Goal: Task Accomplishment & Management: Manage account settings

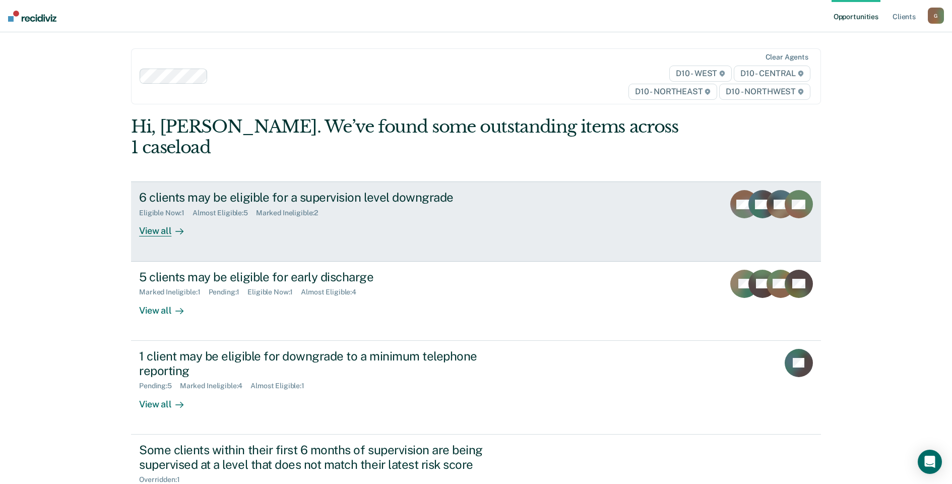
click at [237, 190] on div "6 clients may be eligible for a supervision level downgrade" at bounding box center [316, 197] width 354 height 15
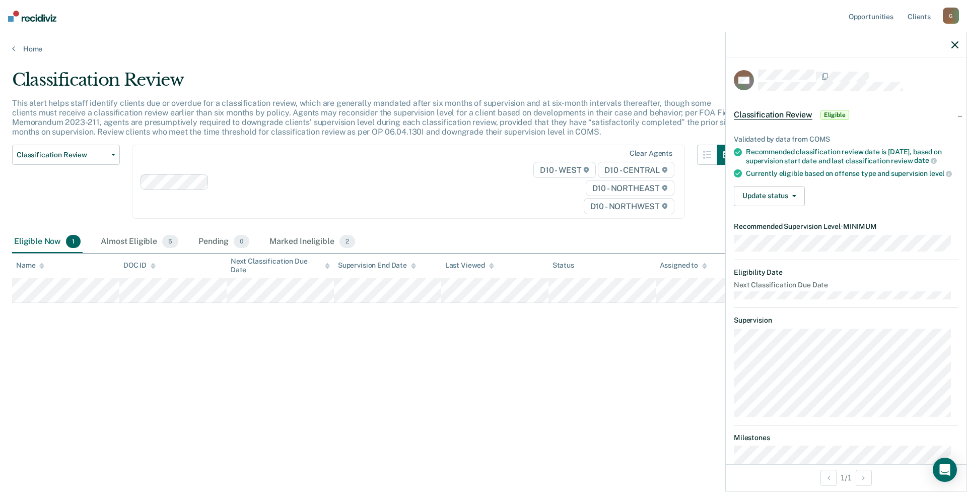
click at [954, 45] on icon "button" at bounding box center [955, 44] width 7 height 7
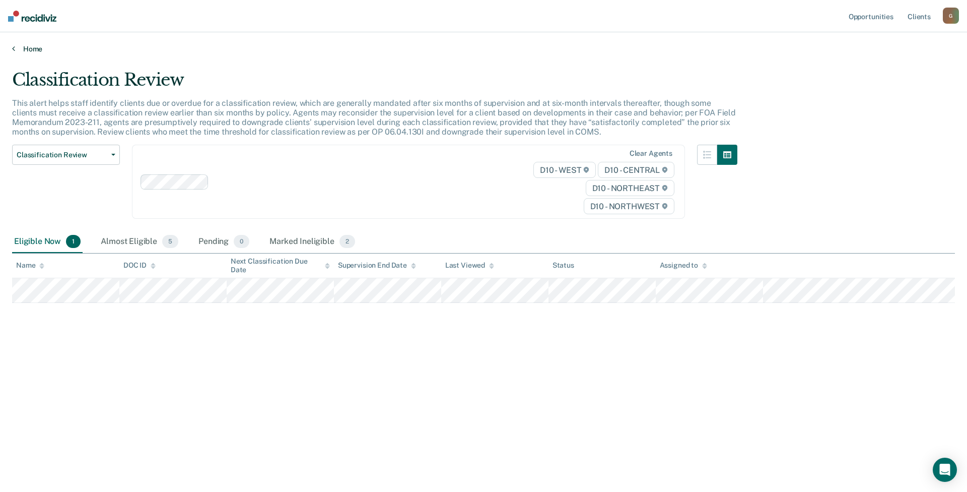
click at [35, 51] on link "Home" at bounding box center [483, 48] width 943 height 9
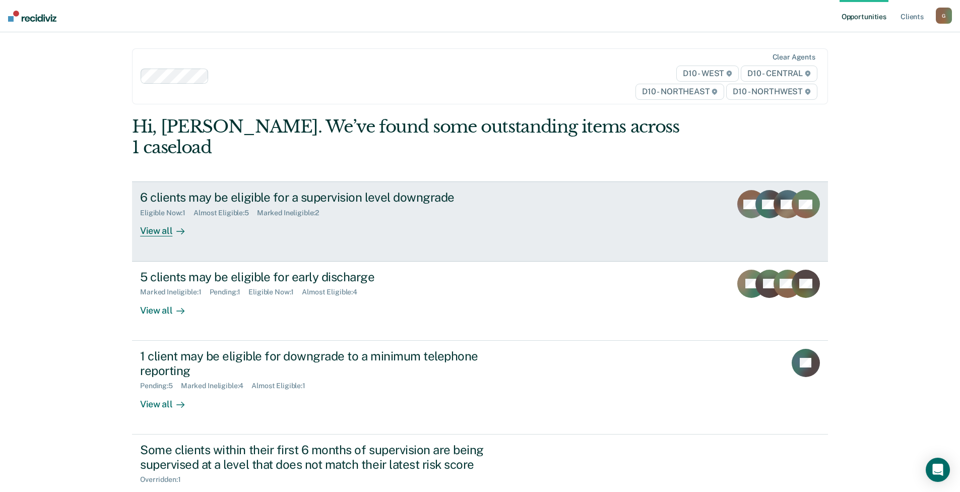
click at [383, 204] on div "6 clients may be eligible for a supervision level downgrade Eligible Now : 1 Al…" at bounding box center [329, 213] width 378 height 46
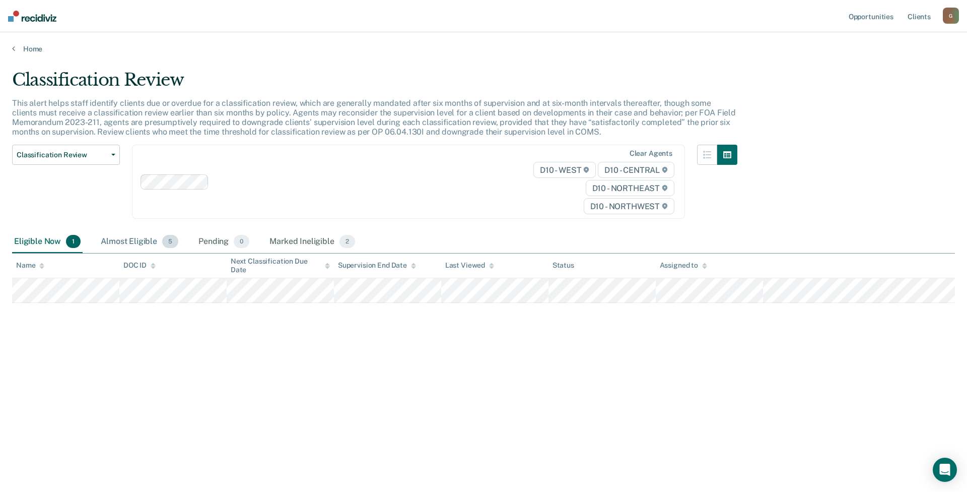
click at [116, 242] on div "Almost Eligible 5" at bounding box center [140, 242] width 82 height 22
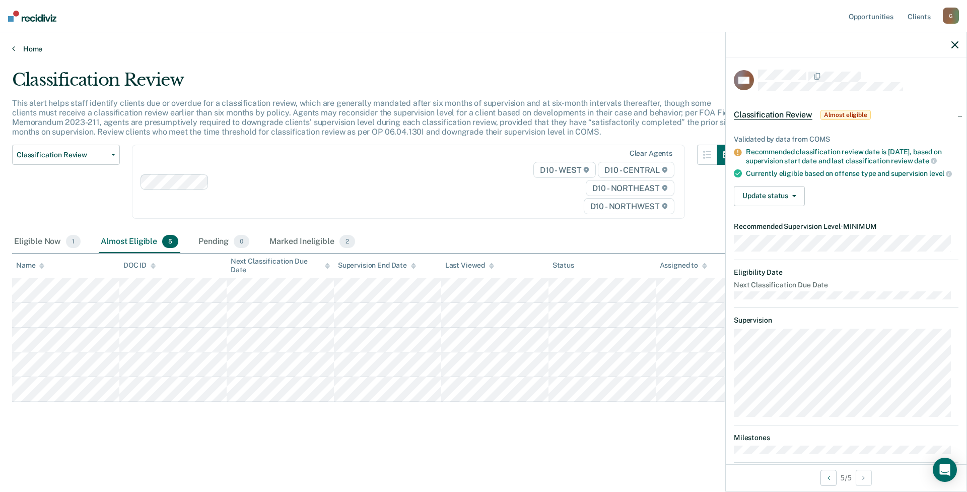
click at [34, 51] on link "Home" at bounding box center [483, 48] width 943 height 9
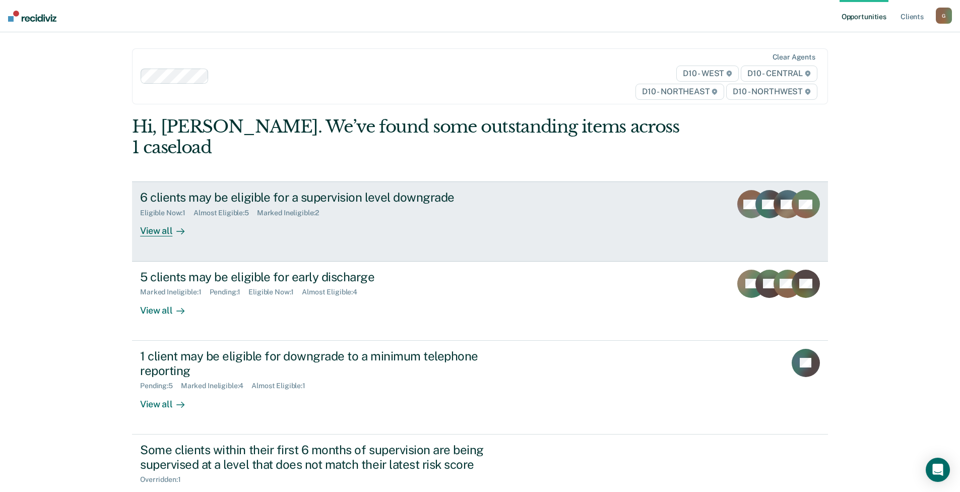
click at [283, 190] on div "6 clients may be eligible for a supervision level downgrade" at bounding box center [317, 197] width 354 height 15
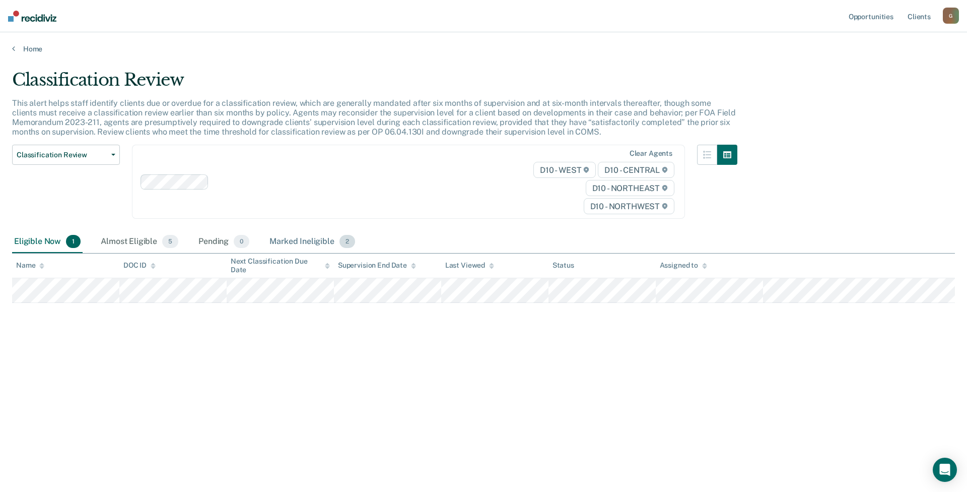
click at [290, 241] on div "Marked Ineligible 2" at bounding box center [313, 242] width 90 height 22
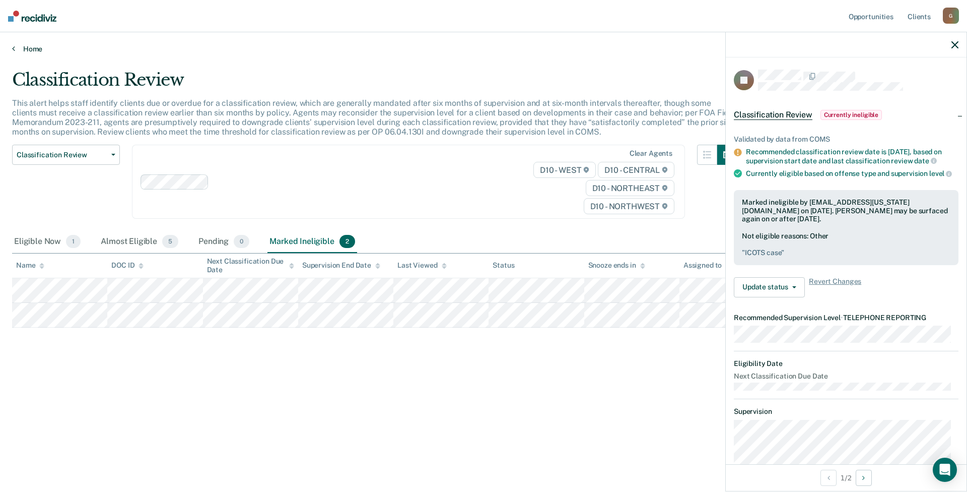
click at [31, 47] on link "Home" at bounding box center [483, 48] width 943 height 9
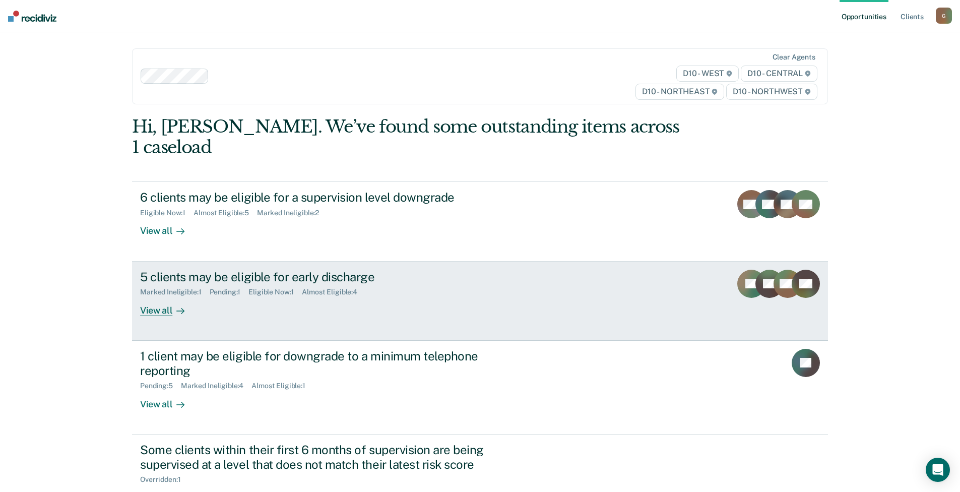
click at [222, 270] on div "5 clients may be eligible for early discharge" at bounding box center [317, 277] width 354 height 15
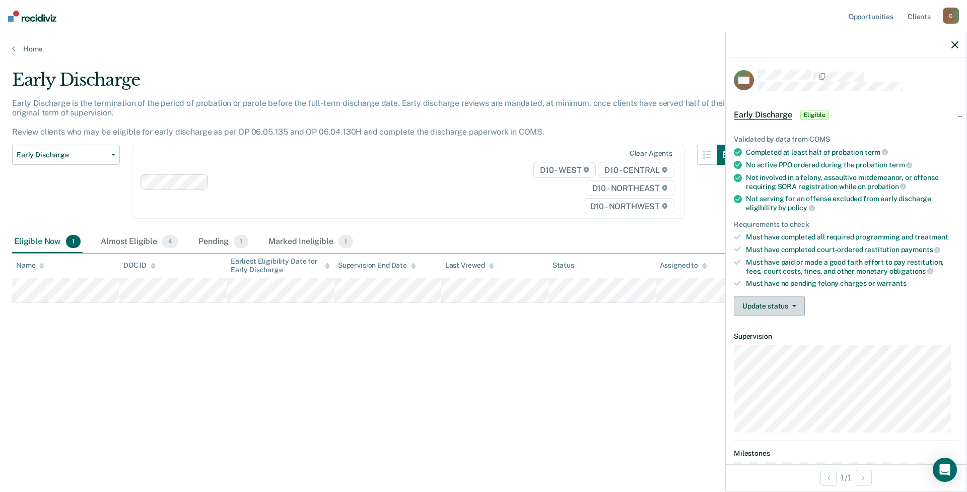
click at [790, 306] on button "Update status" at bounding box center [769, 306] width 71 height 20
click at [774, 346] on button "Mark Ineligible" at bounding box center [782, 346] width 97 height 16
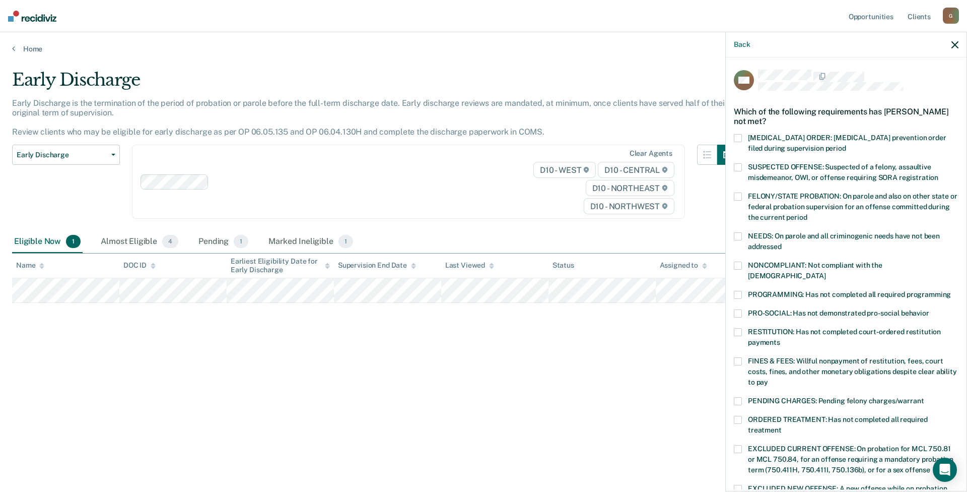
click at [738, 357] on span at bounding box center [738, 361] width 8 height 8
click at [768, 378] on input "FINES & FEES: Willful nonpayment of restitution, fees, court costs, fines, and …" at bounding box center [768, 378] width 0 height 0
click at [737, 397] on span at bounding box center [738, 401] width 8 height 8
click at [924, 397] on input "PENDING CHARGES: Pending felony charges/warrant" at bounding box center [924, 397] width 0 height 0
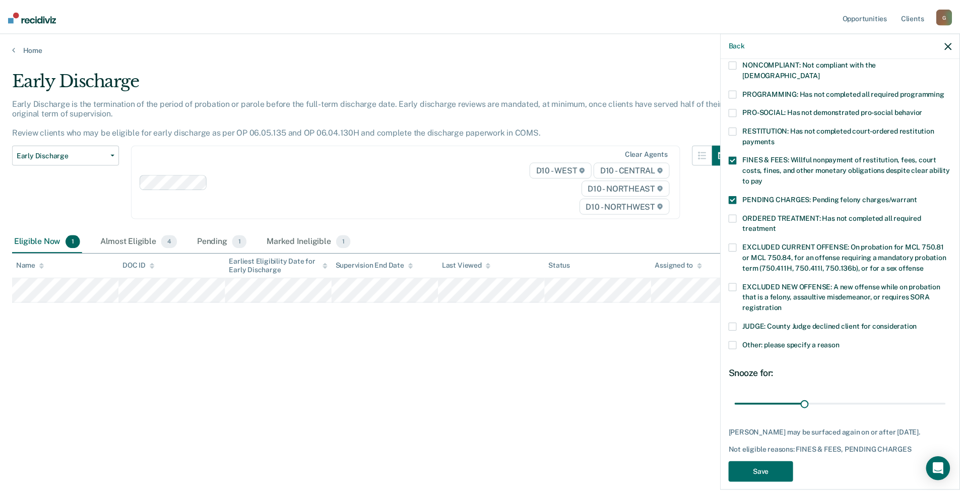
scroll to position [202, 0]
click at [777, 467] on button "Save" at bounding box center [766, 472] width 65 height 21
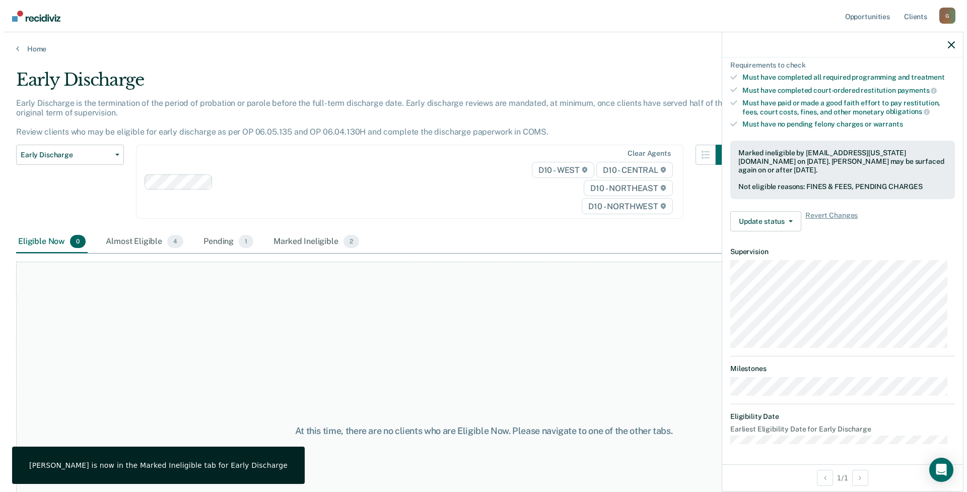
scroll to position [158, 0]
click at [130, 243] on div "Almost Eligible 4" at bounding box center [141, 242] width 82 height 22
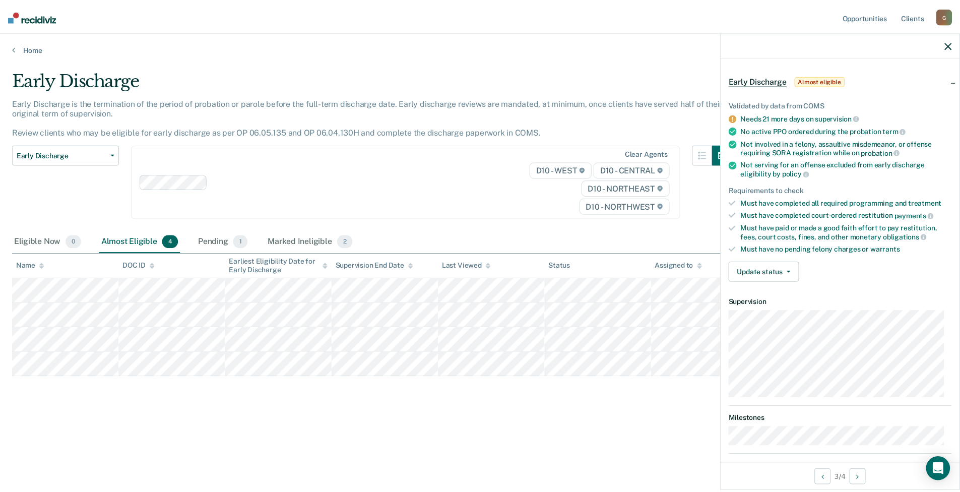
scroll to position [0, 0]
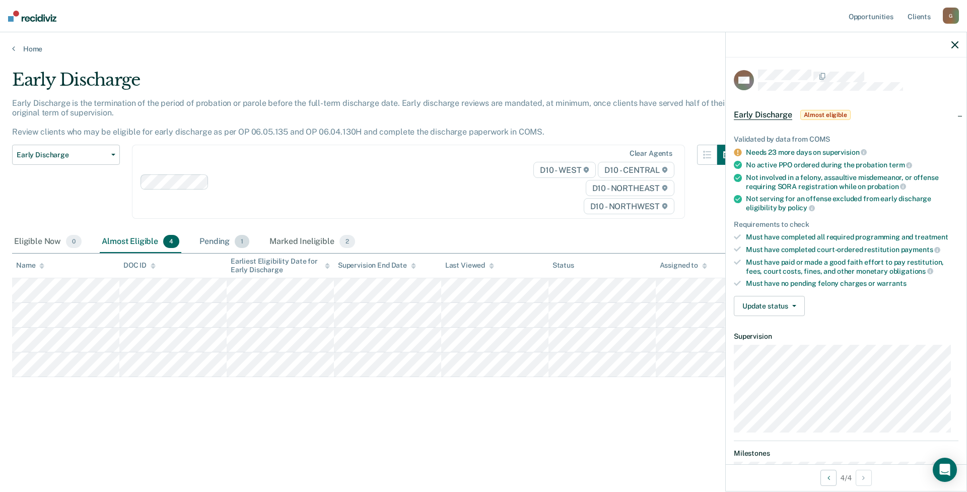
click at [209, 241] on div "Pending 1" at bounding box center [225, 242] width 54 height 22
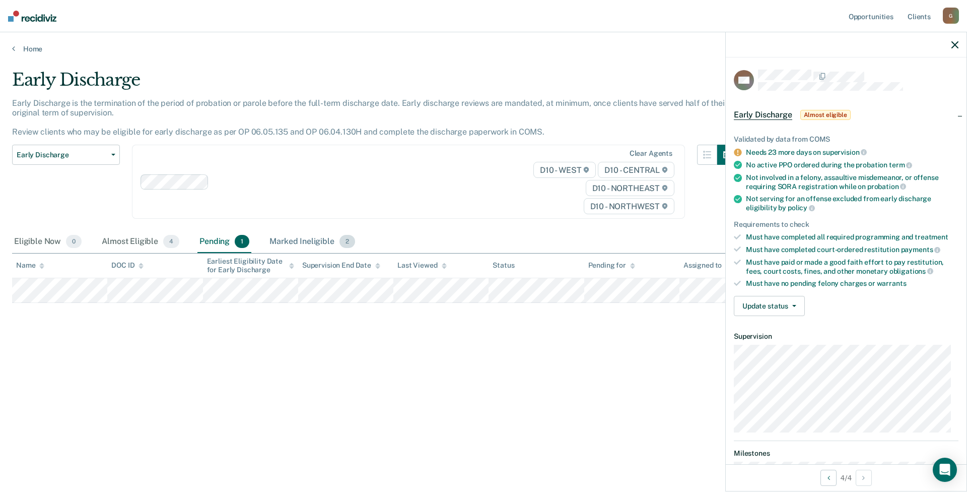
click at [299, 242] on div "Marked Ineligible 2" at bounding box center [313, 242] width 90 height 22
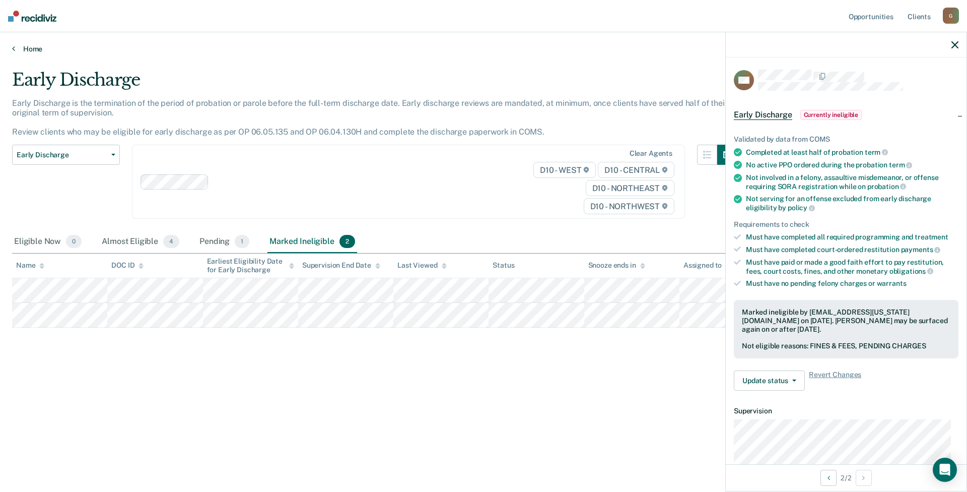
click at [31, 48] on link "Home" at bounding box center [483, 48] width 943 height 9
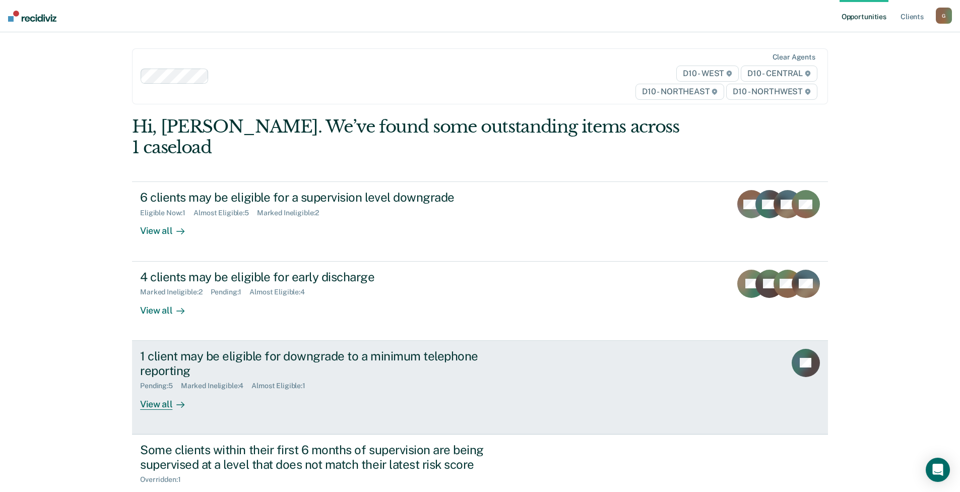
click at [362, 377] on div "Pending : 5 Marked Ineligible : 4 Almost Eligible : 1" at bounding box center [317, 383] width 354 height 13
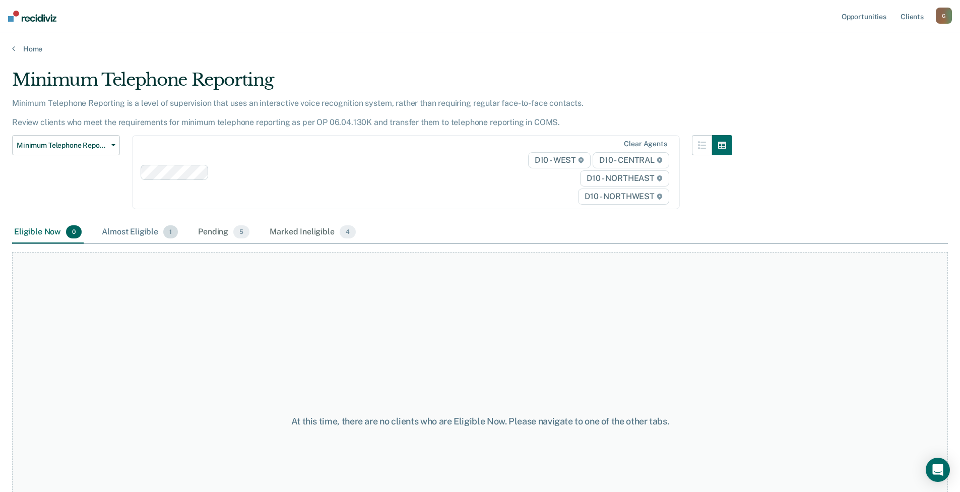
click at [125, 232] on div "Almost Eligible 1" at bounding box center [140, 232] width 80 height 22
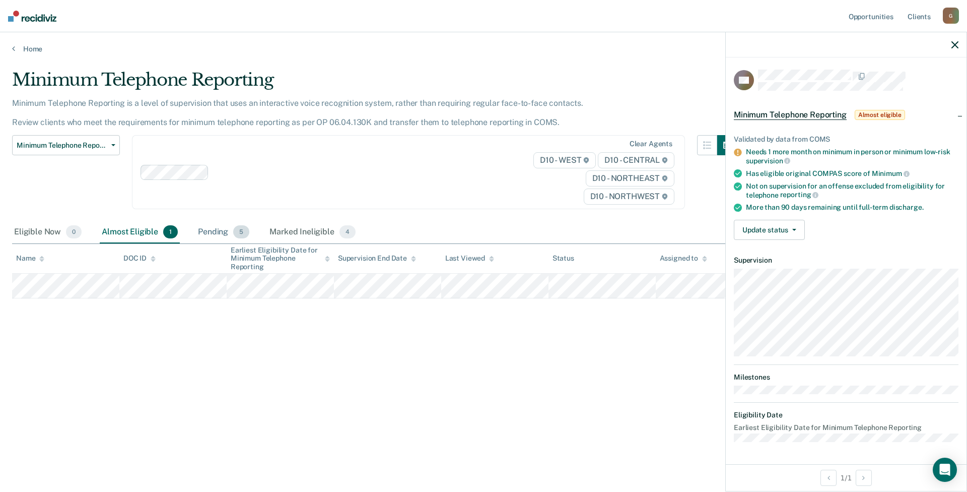
click at [217, 233] on div "Pending 5" at bounding box center [223, 232] width 55 height 22
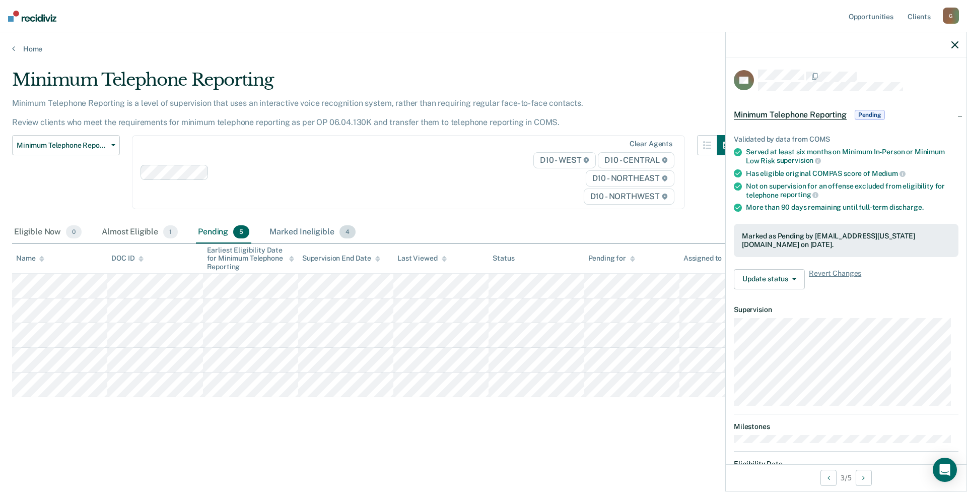
click at [312, 236] on div "Marked Ineligible 4" at bounding box center [313, 232] width 90 height 22
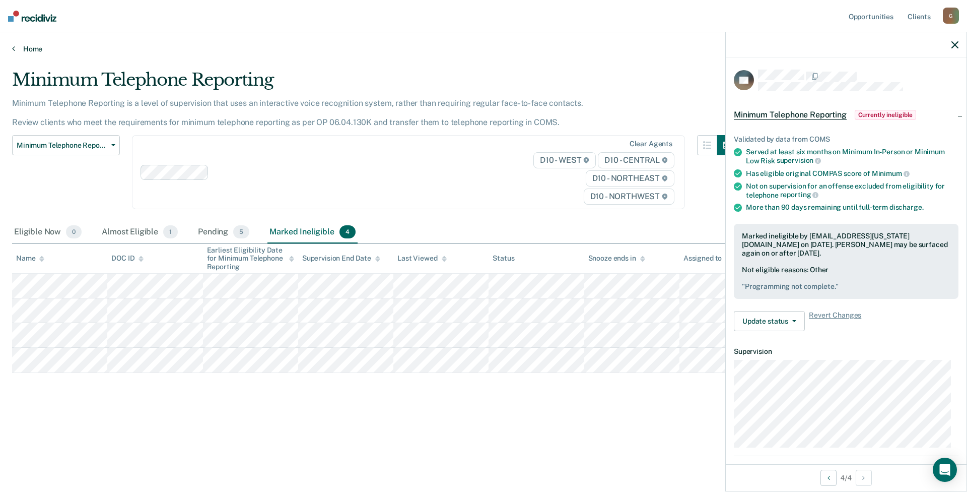
click at [28, 46] on link "Home" at bounding box center [483, 48] width 943 height 9
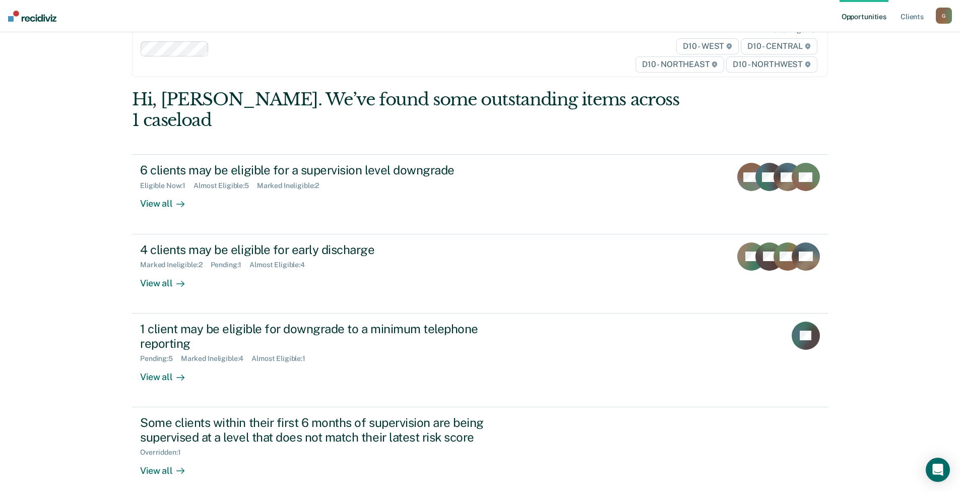
scroll to position [50, 0]
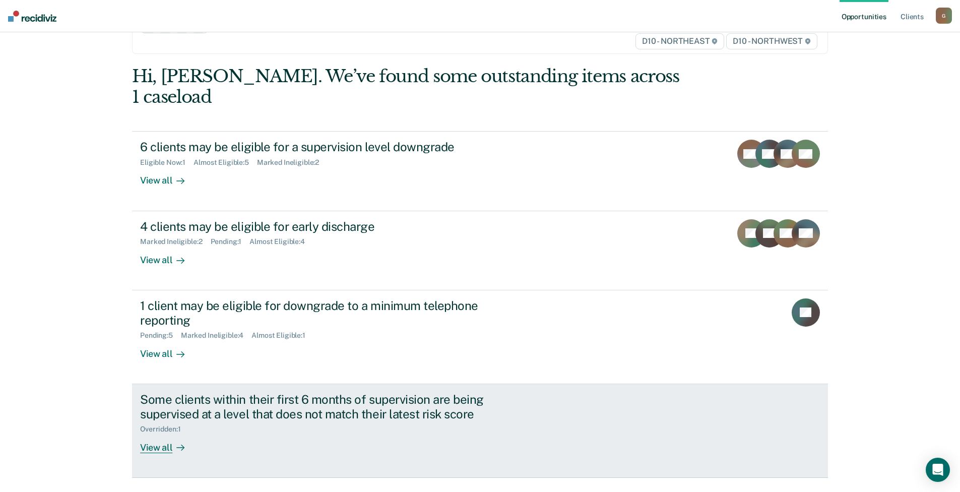
click at [275, 392] on div "Some clients within their first 6 months of supervision are being supervised at…" at bounding box center [317, 406] width 354 height 29
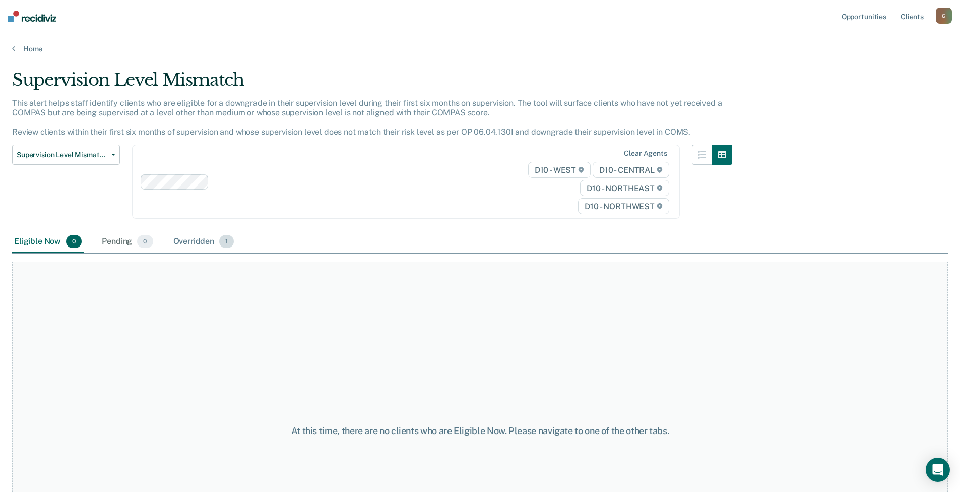
click at [197, 242] on div "Overridden 1" at bounding box center [203, 242] width 65 height 22
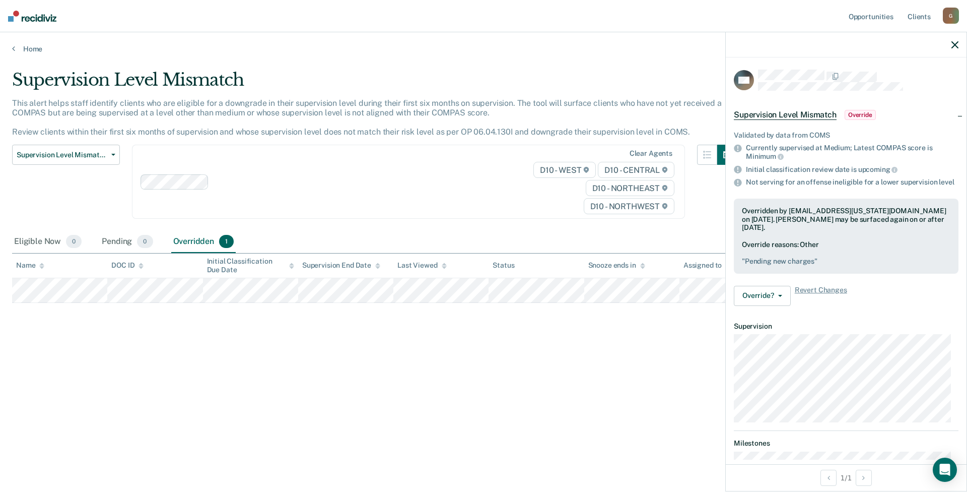
click at [28, 39] on div "Home" at bounding box center [483, 42] width 967 height 21
click at [29, 47] on link "Home" at bounding box center [483, 48] width 943 height 9
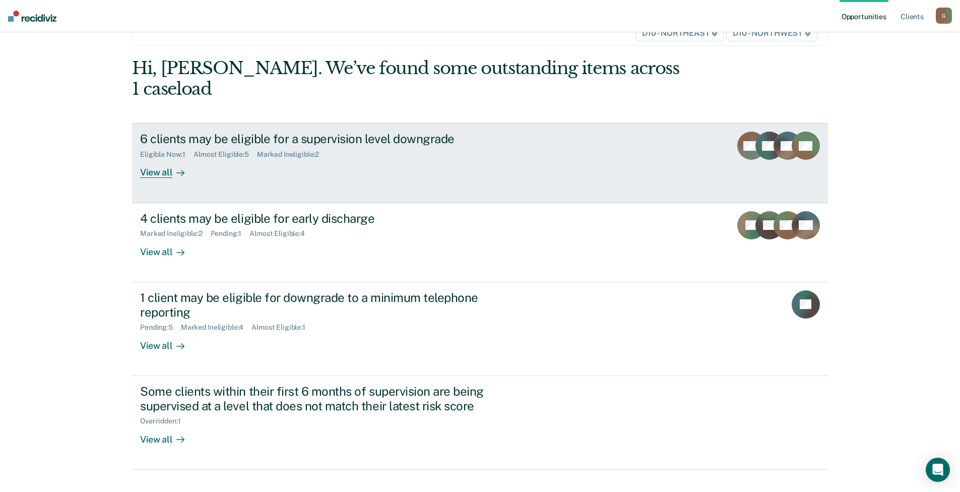
scroll to position [59, 0]
click at [531, 153] on link "6 clients may be eligible for a supervision level downgrade Eligible Now : 1 Al…" at bounding box center [480, 162] width 696 height 80
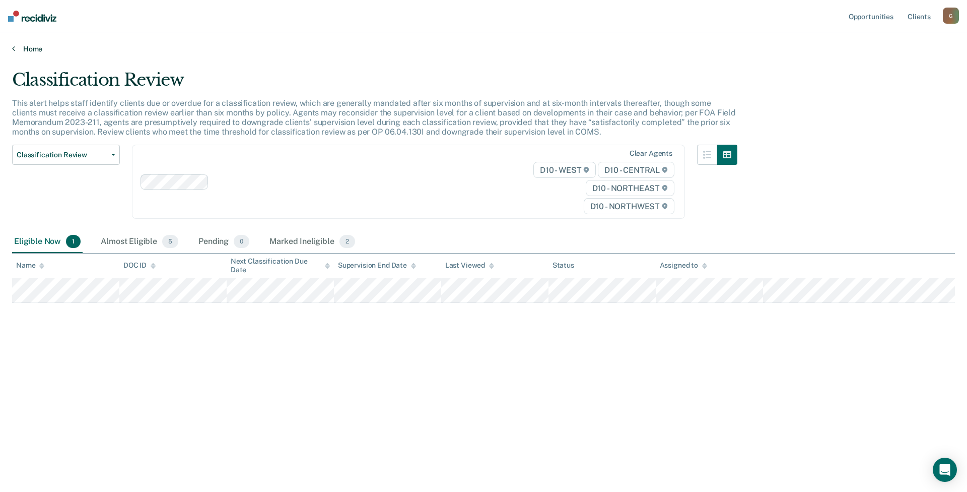
click at [27, 50] on link "Home" at bounding box center [483, 48] width 943 height 9
